Goal: Information Seeking & Learning: Learn about a topic

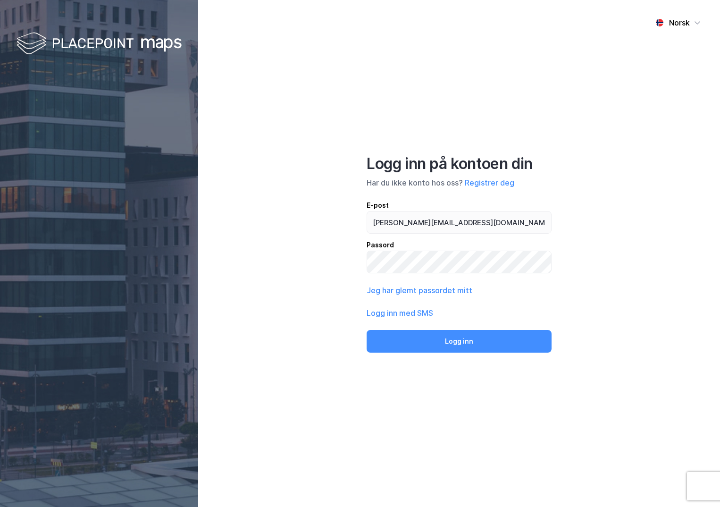
type input "ingeborg.wetting@nordea.no"
click at [367, 330] on button "Logg inn" at bounding box center [459, 341] width 185 height 23
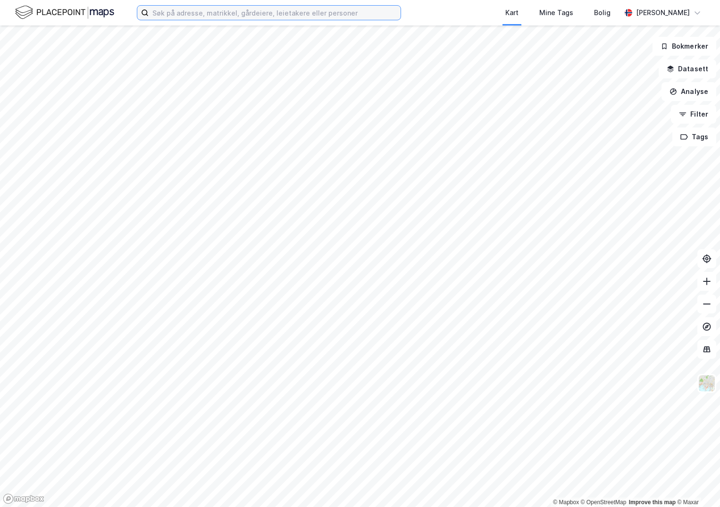
click at [196, 9] on input at bounding box center [275, 13] width 252 height 14
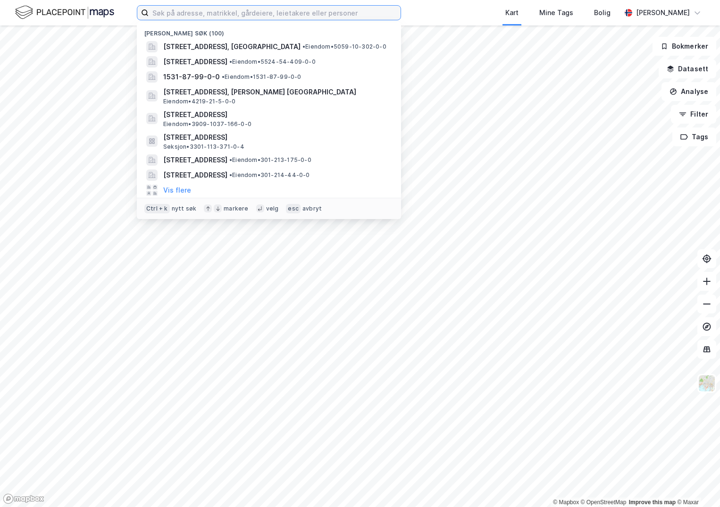
paste input "3405-61/211/0/0"
type input "3405-61/211/0/0"
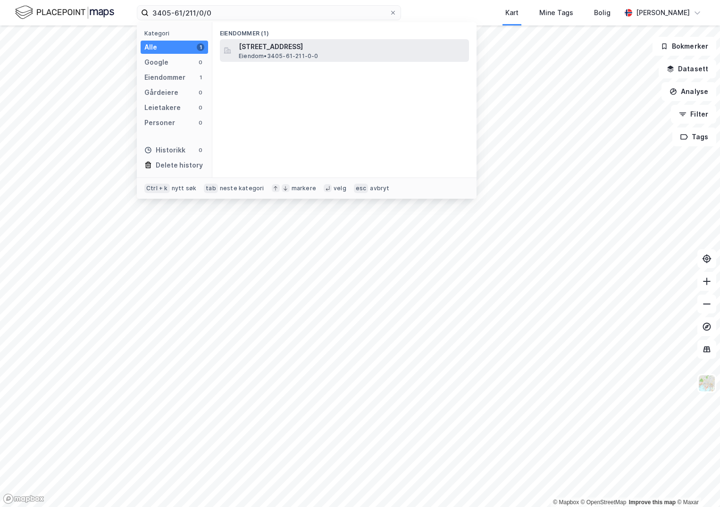
click at [258, 43] on span "[STREET_ADDRESS]" at bounding box center [352, 46] width 227 height 11
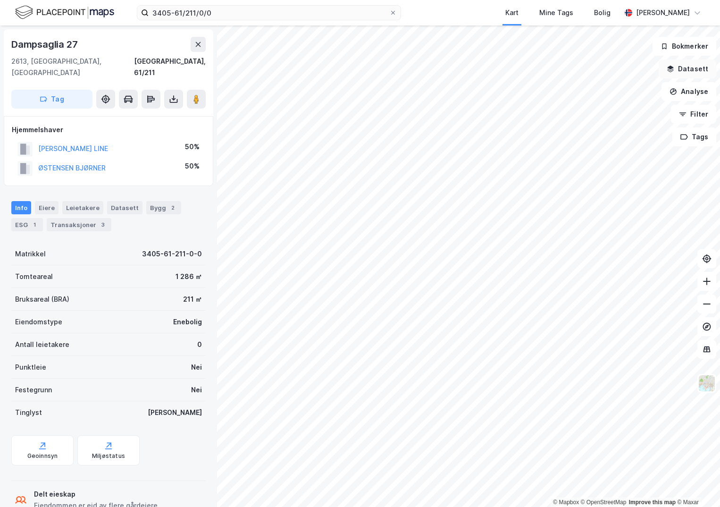
click at [686, 73] on button "Datasett" at bounding box center [688, 68] width 58 height 19
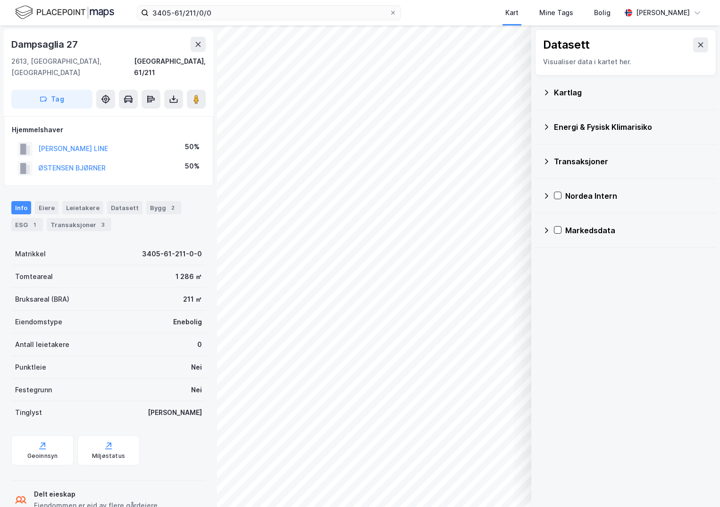
click at [553, 93] on div "Kartlag" at bounding box center [626, 92] width 166 height 23
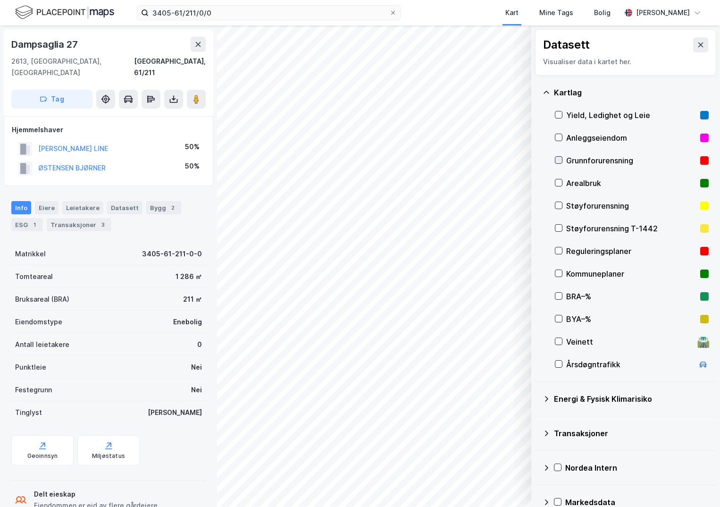
click at [559, 163] on icon at bounding box center [559, 160] width 7 height 7
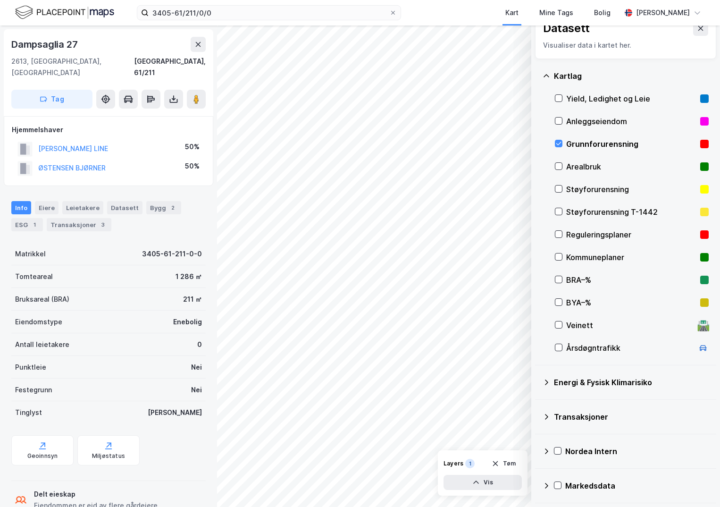
click at [546, 382] on icon at bounding box center [547, 383] width 8 height 8
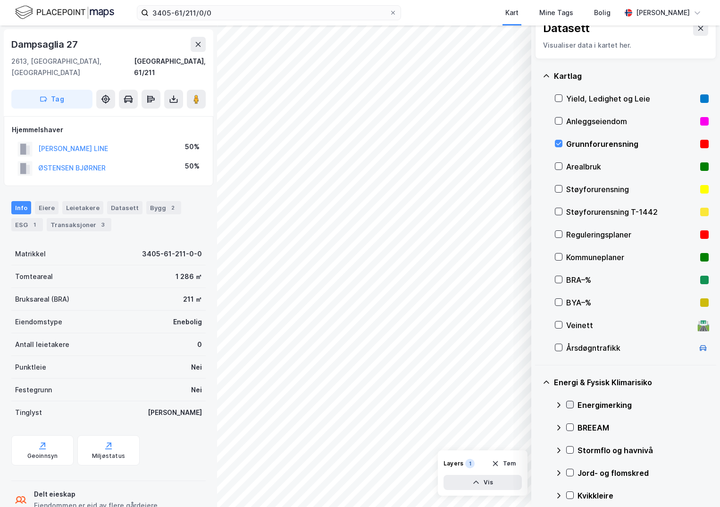
click at [570, 405] on icon at bounding box center [570, 404] width 5 height 3
click at [557, 405] on icon at bounding box center [559, 404] width 6 height 3
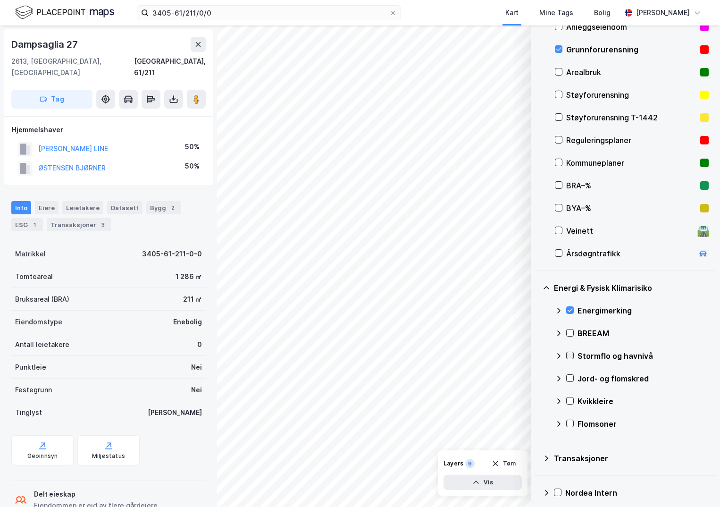
click at [574, 357] on div at bounding box center [570, 356] width 8 height 8
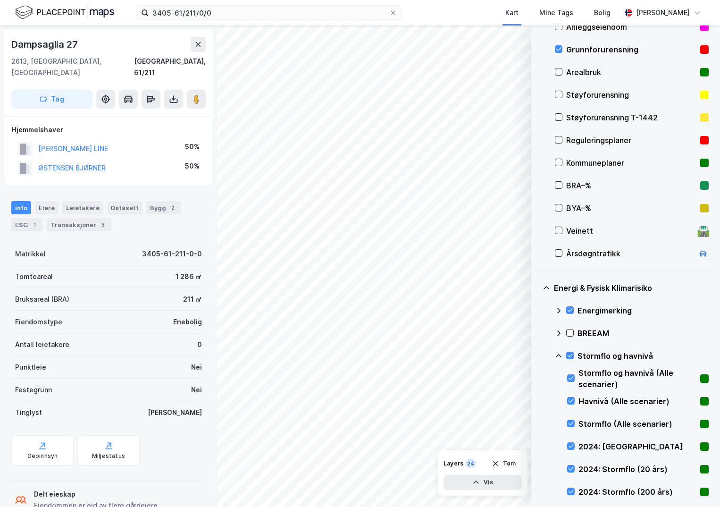
click at [556, 355] on icon at bounding box center [559, 356] width 8 height 8
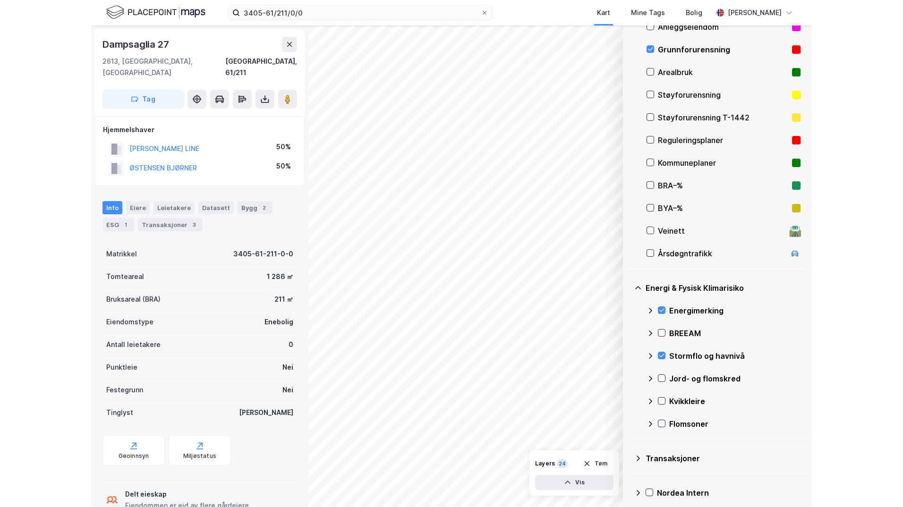
scroll to position [152, 0]
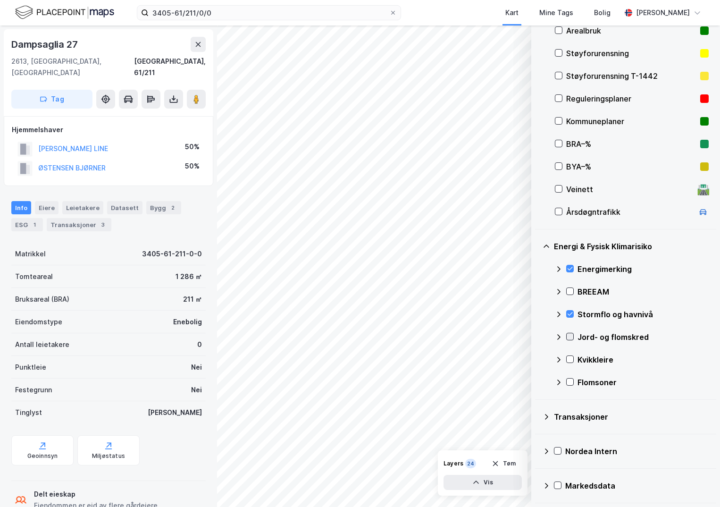
click at [572, 336] on icon at bounding box center [570, 336] width 5 height 3
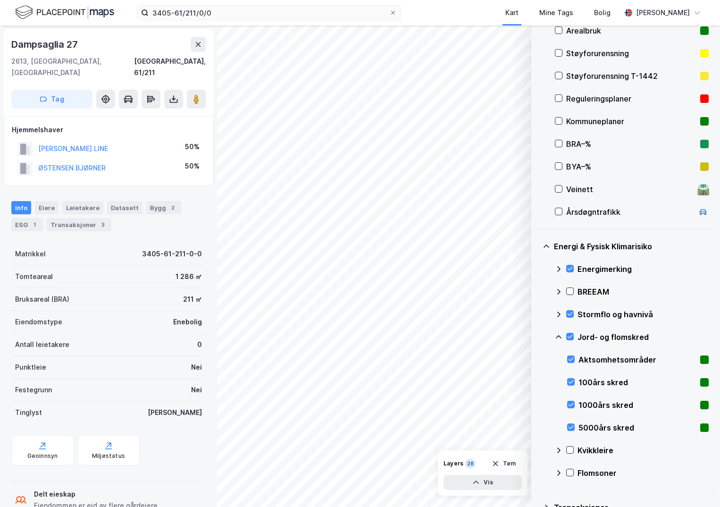
click at [560, 337] on icon at bounding box center [559, 336] width 6 height 3
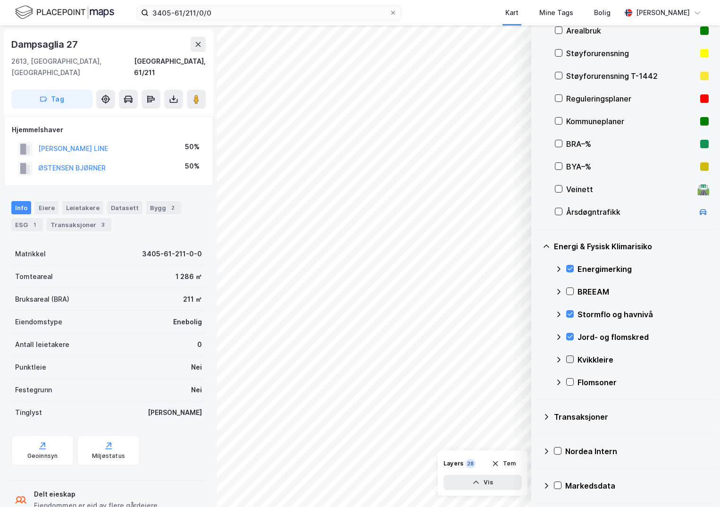
click at [572, 359] on icon at bounding box center [570, 359] width 5 height 3
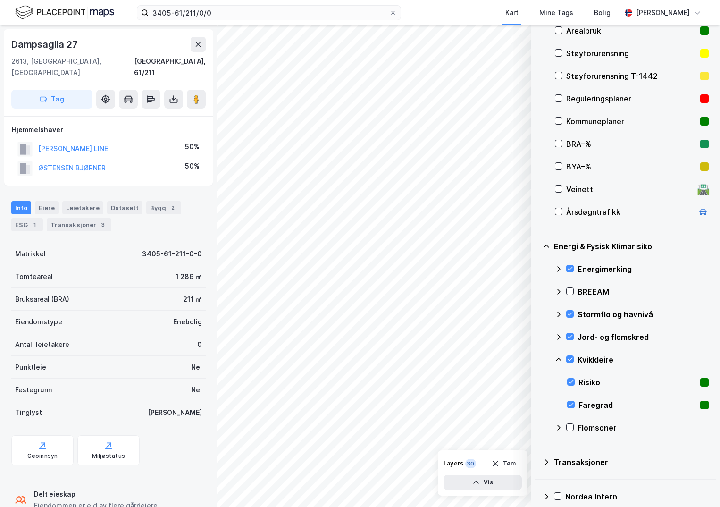
click at [561, 360] on icon at bounding box center [559, 359] width 6 height 3
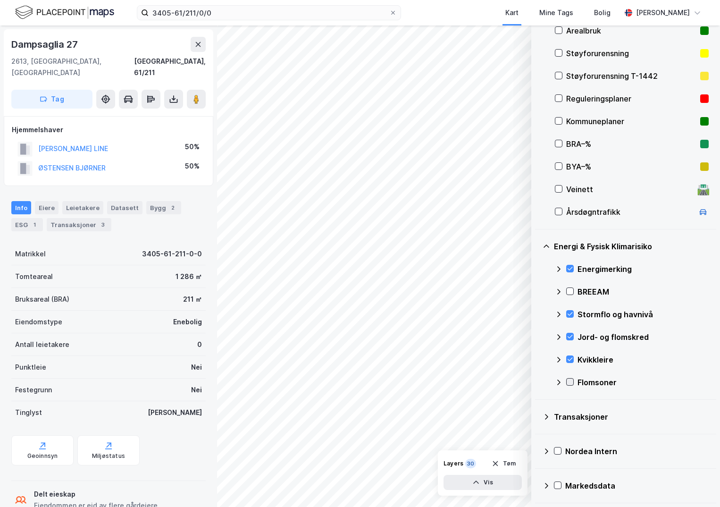
click at [572, 383] on icon at bounding box center [570, 382] width 7 height 7
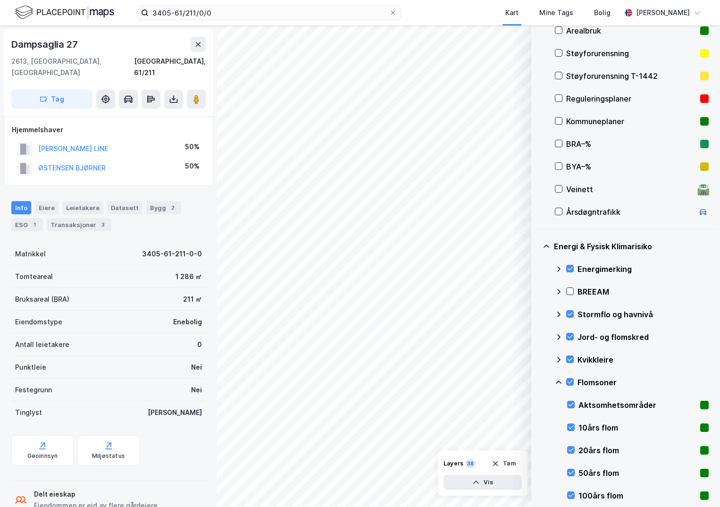
click at [559, 381] on icon at bounding box center [559, 381] width 6 height 3
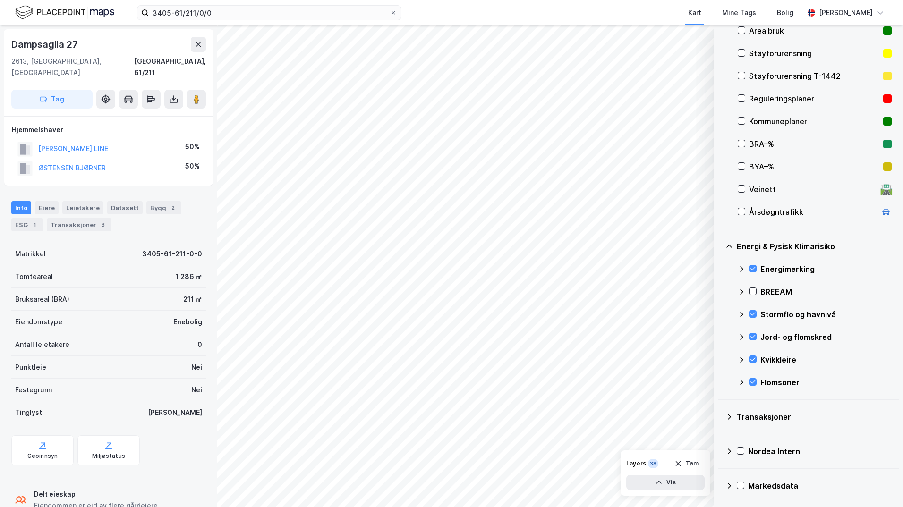
scroll to position [105, 0]
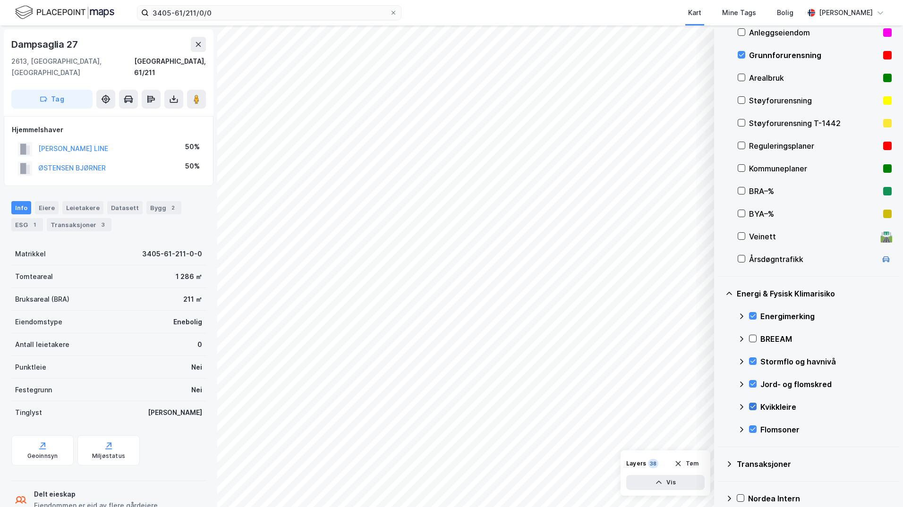
click at [720, 405] on icon at bounding box center [752, 406] width 7 height 7
click at [720, 427] on icon at bounding box center [752, 429] width 7 height 7
click at [720, 405] on icon at bounding box center [752, 406] width 5 height 3
click at [720, 403] on icon at bounding box center [741, 407] width 8 height 8
click at [720, 407] on icon at bounding box center [741, 407] width 8 height 8
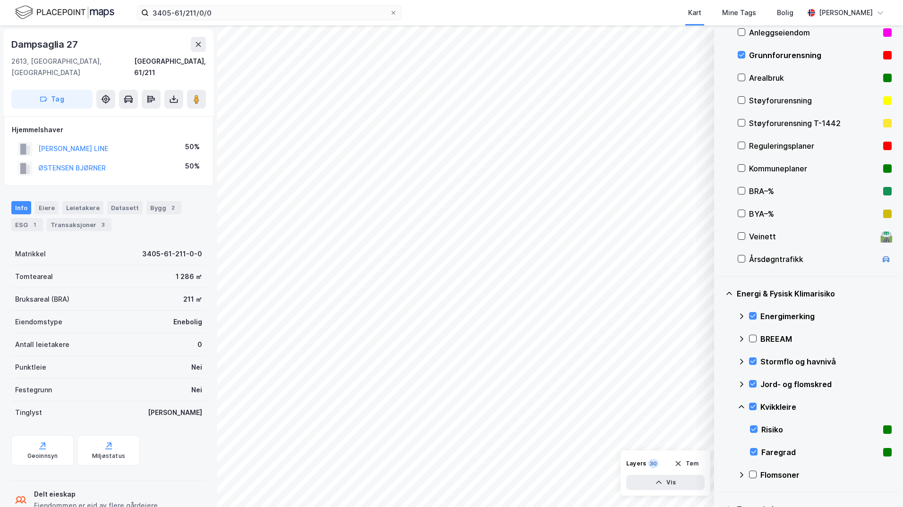
click at [720, 408] on icon at bounding box center [741, 407] width 8 height 8
click at [720, 429] on icon at bounding box center [752, 429] width 5 height 3
click at [720, 430] on icon at bounding box center [741, 430] width 8 height 8
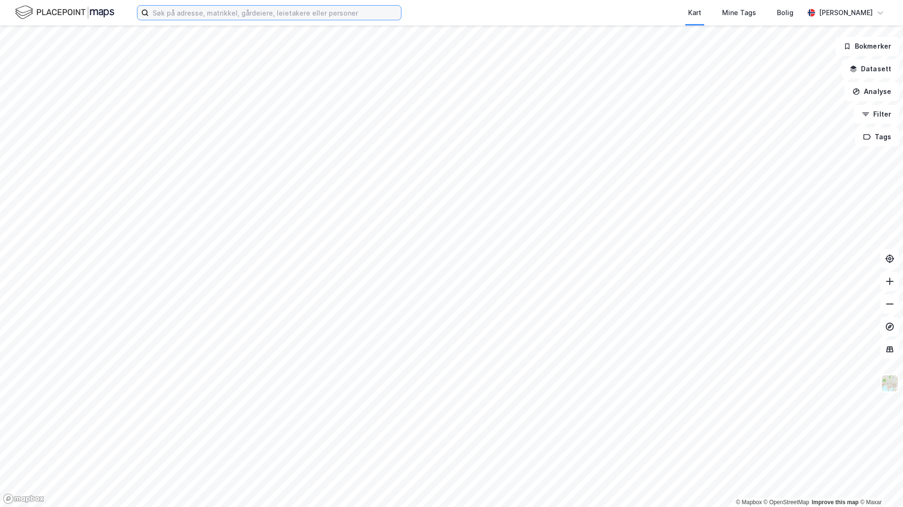
click at [190, 14] on input at bounding box center [275, 13] width 252 height 14
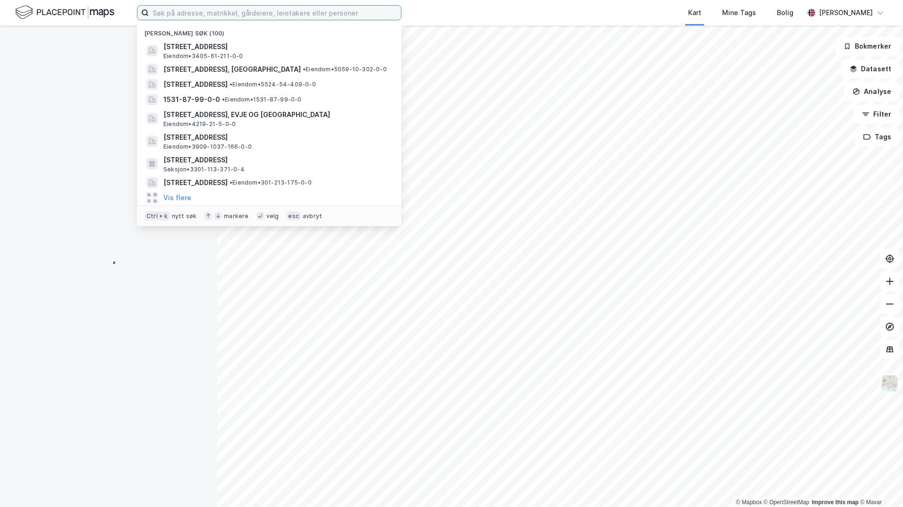
paste input "3330-66/545/0/0"
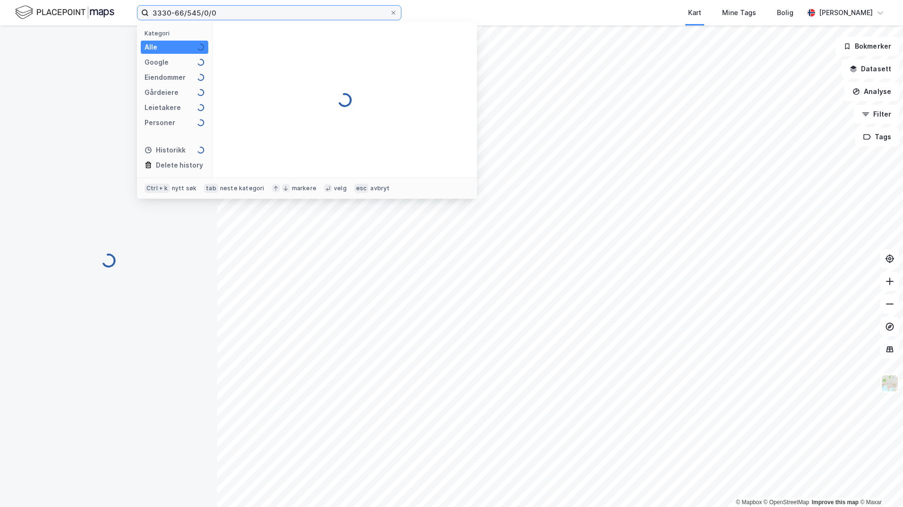
type input "3330-66/545/0/0"
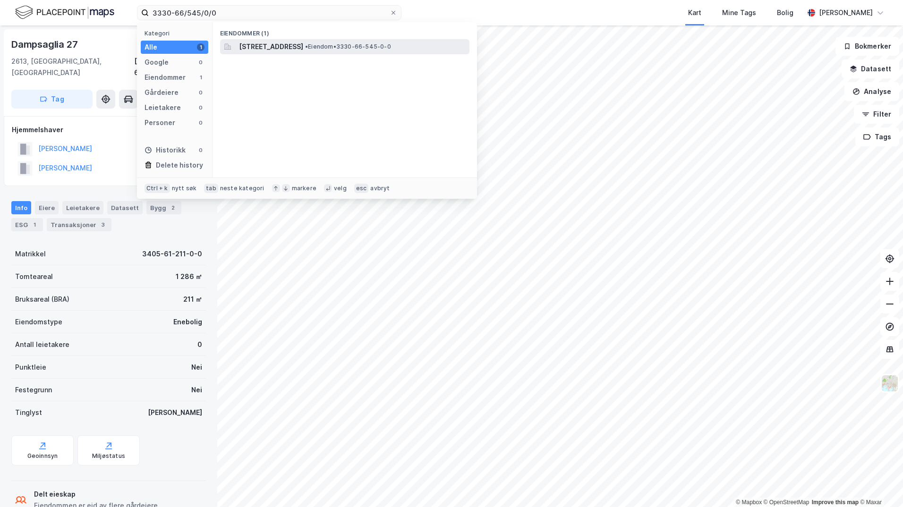
click at [258, 45] on span "[STREET_ADDRESS]" at bounding box center [271, 46] width 64 height 11
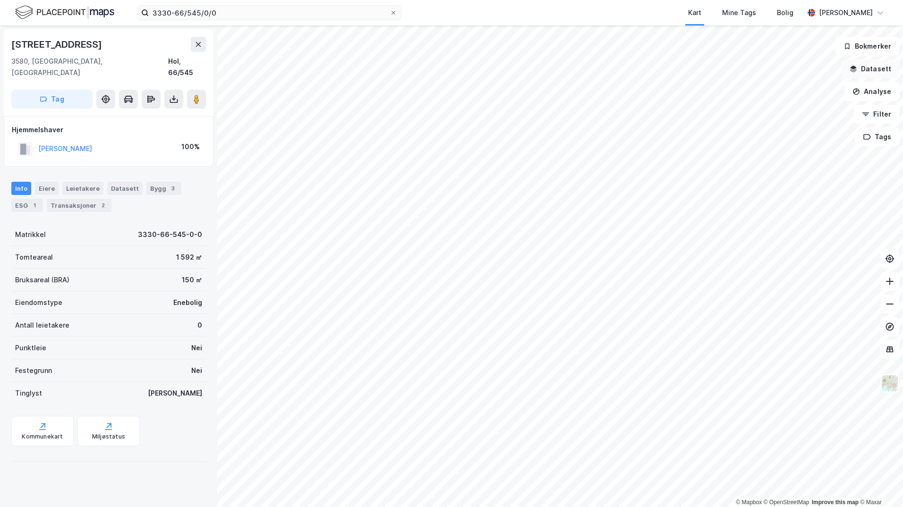
click at [873, 73] on button "Datasett" at bounding box center [870, 68] width 58 height 19
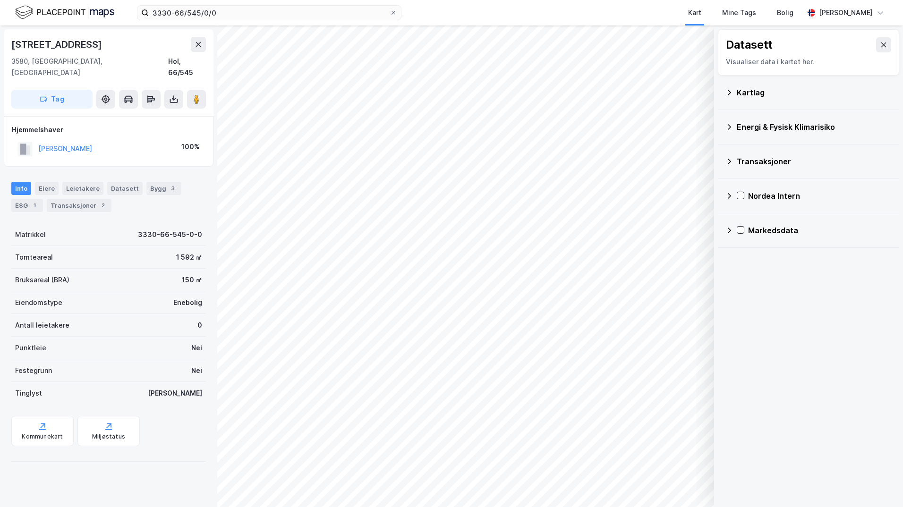
click at [743, 92] on div "Kartlag" at bounding box center [813, 92] width 155 height 11
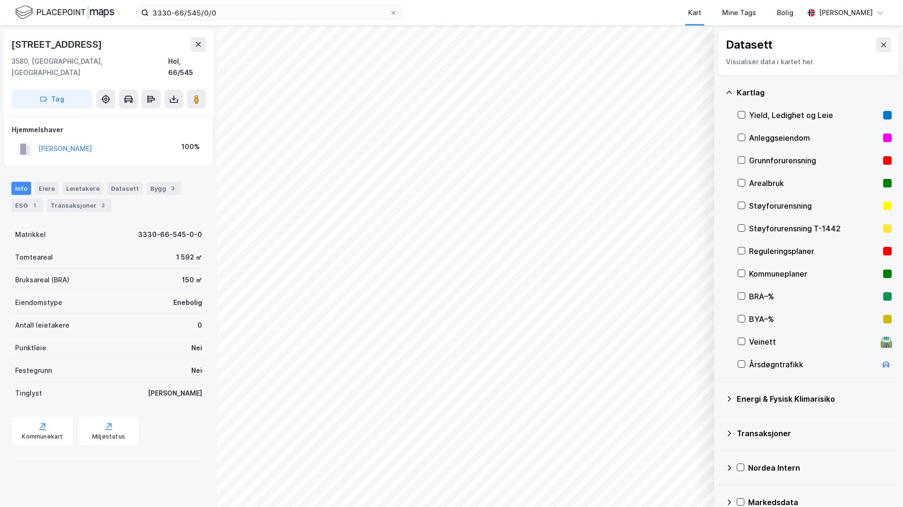
click at [746, 159] on div "Grunnforurensning" at bounding box center [814, 160] width 154 height 23
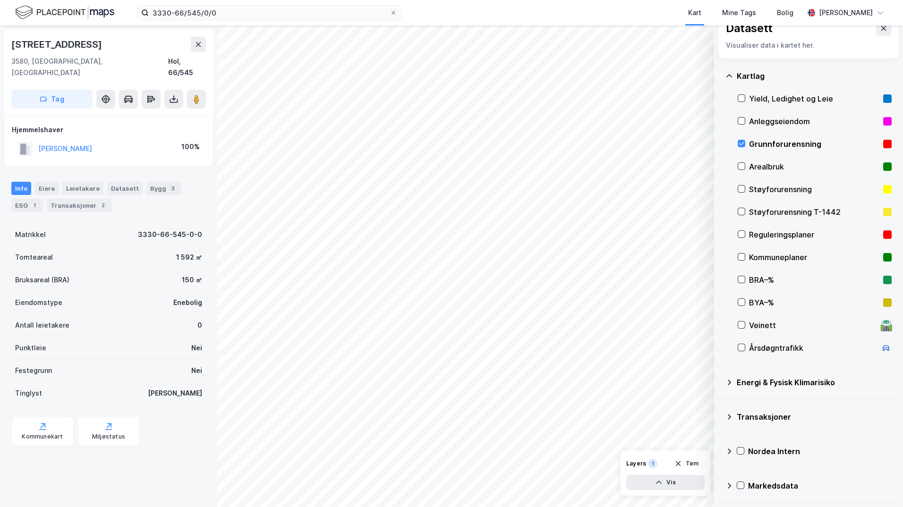
click at [731, 381] on icon at bounding box center [729, 383] width 8 height 8
click at [755, 404] on icon at bounding box center [752, 404] width 7 height 7
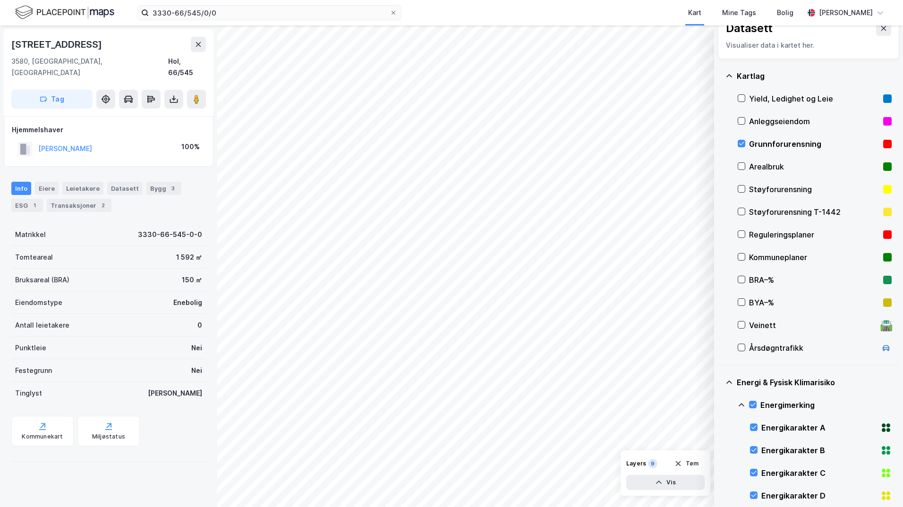
click at [740, 403] on icon at bounding box center [741, 405] width 8 height 8
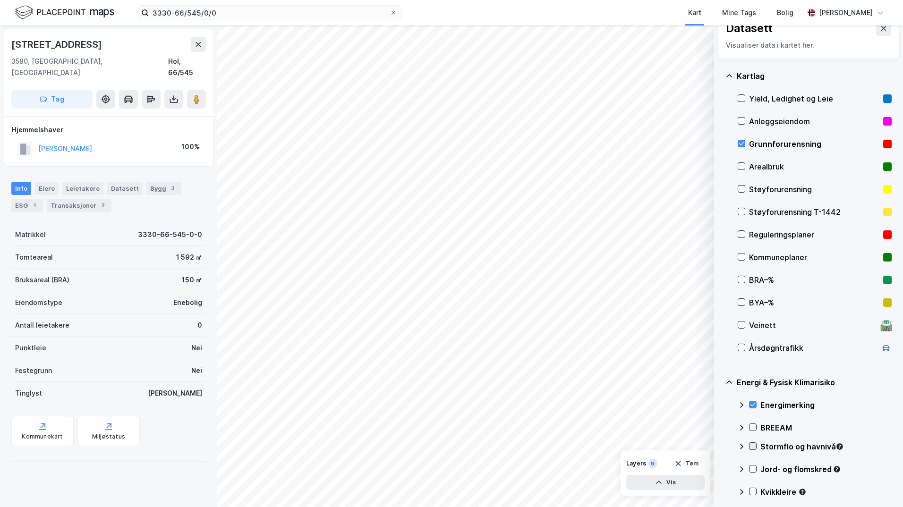
click at [752, 449] on icon at bounding box center [752, 446] width 7 height 7
click at [740, 446] on icon at bounding box center [741, 446] width 6 height 3
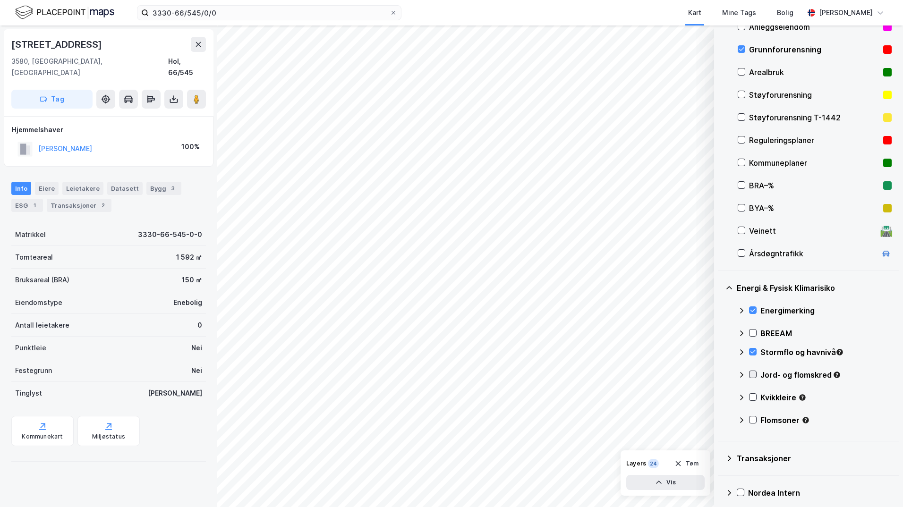
click at [753, 375] on icon at bounding box center [752, 374] width 5 height 3
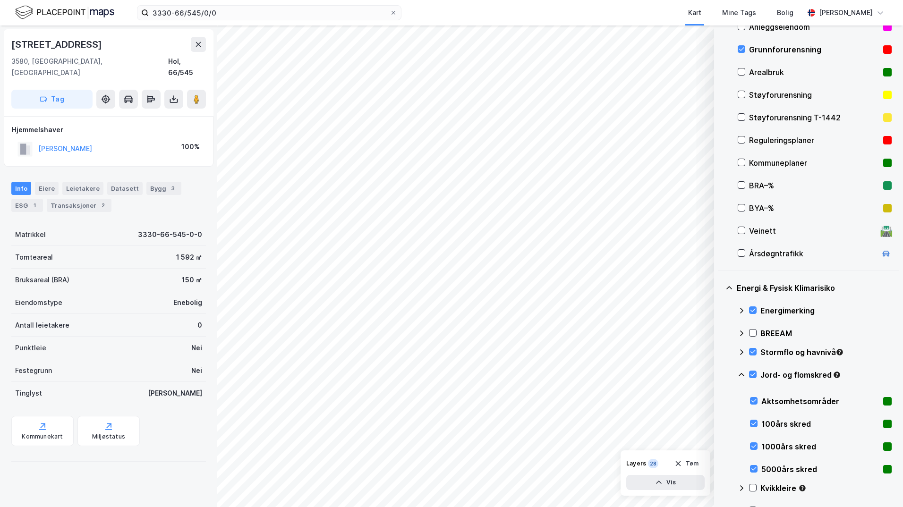
click at [741, 374] on icon at bounding box center [741, 375] width 8 height 8
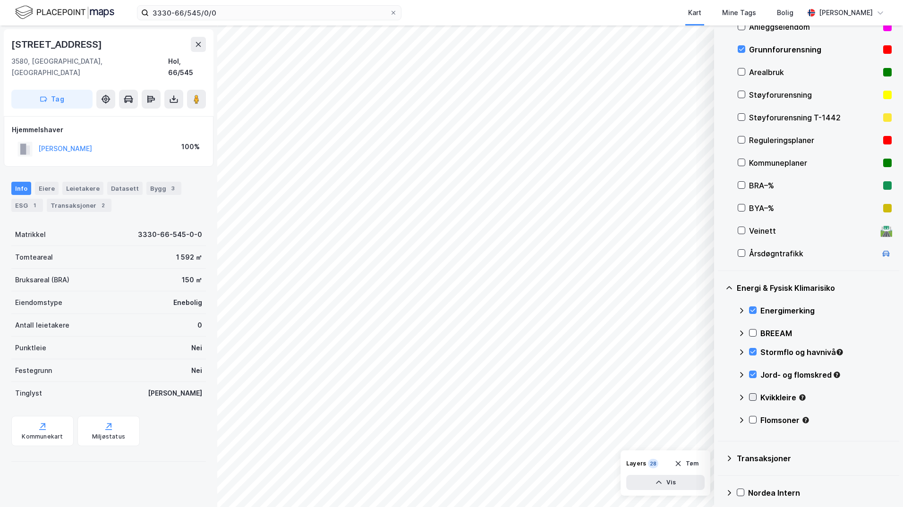
click at [752, 398] on icon at bounding box center [752, 397] width 5 height 3
click at [742, 397] on icon at bounding box center [741, 397] width 6 height 3
click at [753, 419] on icon at bounding box center [752, 419] width 7 height 7
click at [741, 419] on icon at bounding box center [741, 420] width 8 height 8
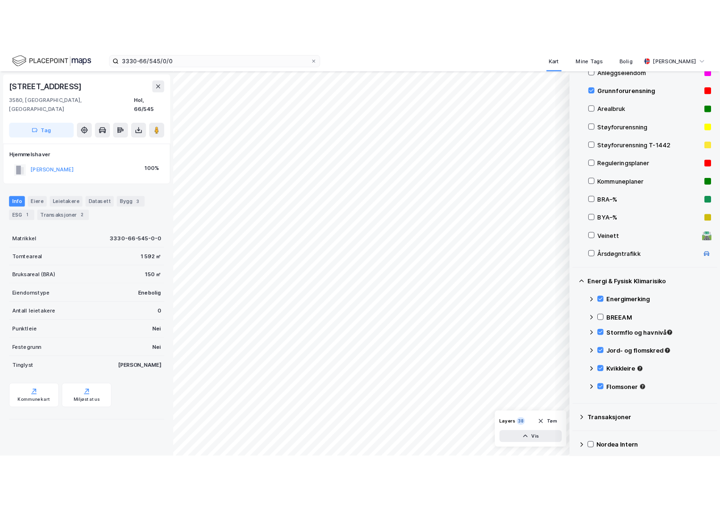
scroll to position [64, 0]
